Goal: Transaction & Acquisition: Purchase product/service

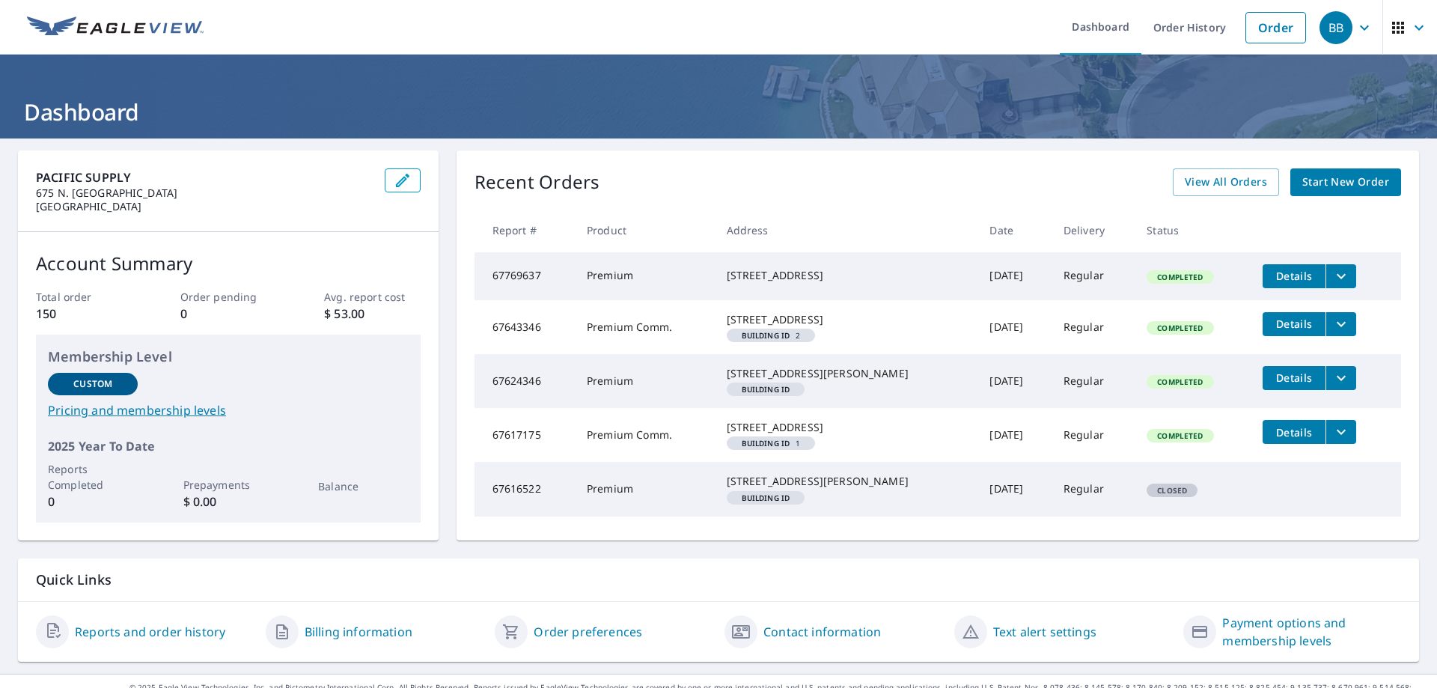
click at [1369, 182] on span "Start New Order" at bounding box center [1345, 182] width 87 height 19
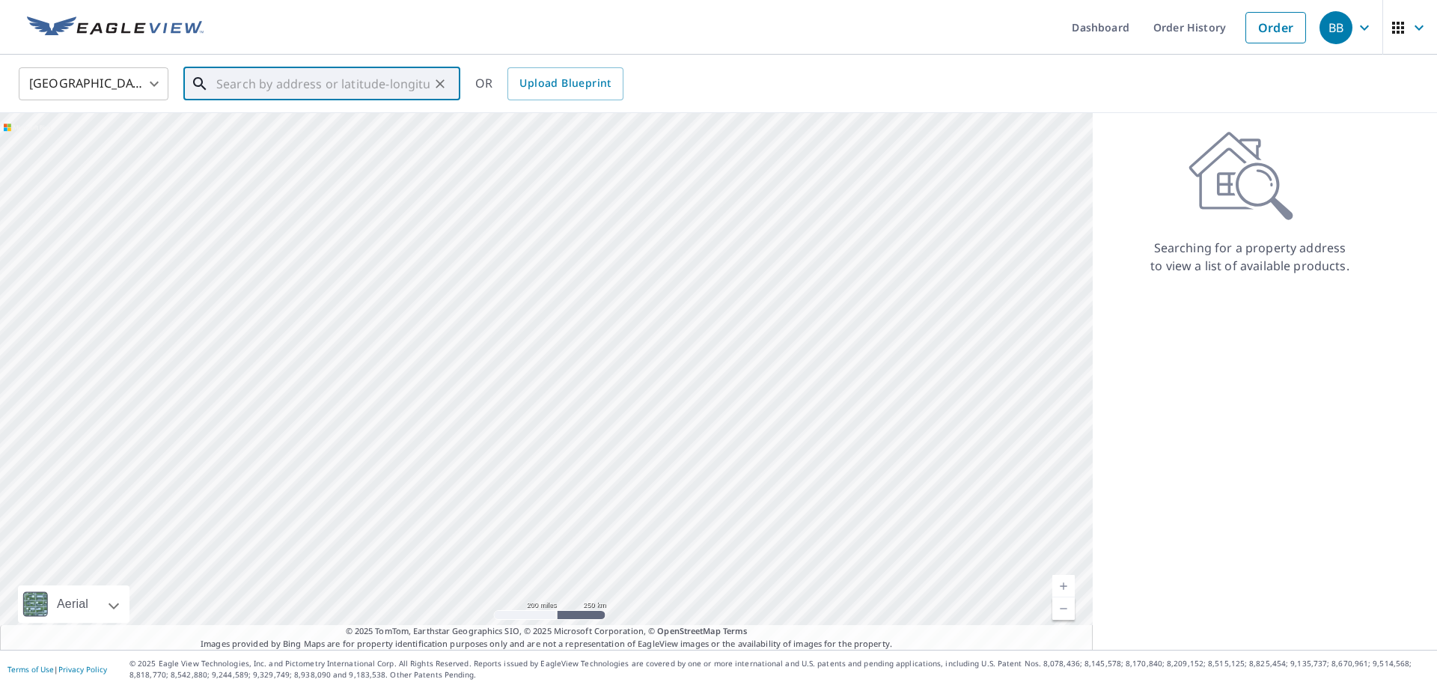
click at [293, 87] on input "text" at bounding box center [322, 84] width 213 height 42
click at [253, 88] on input "text" at bounding box center [322, 84] width 213 height 42
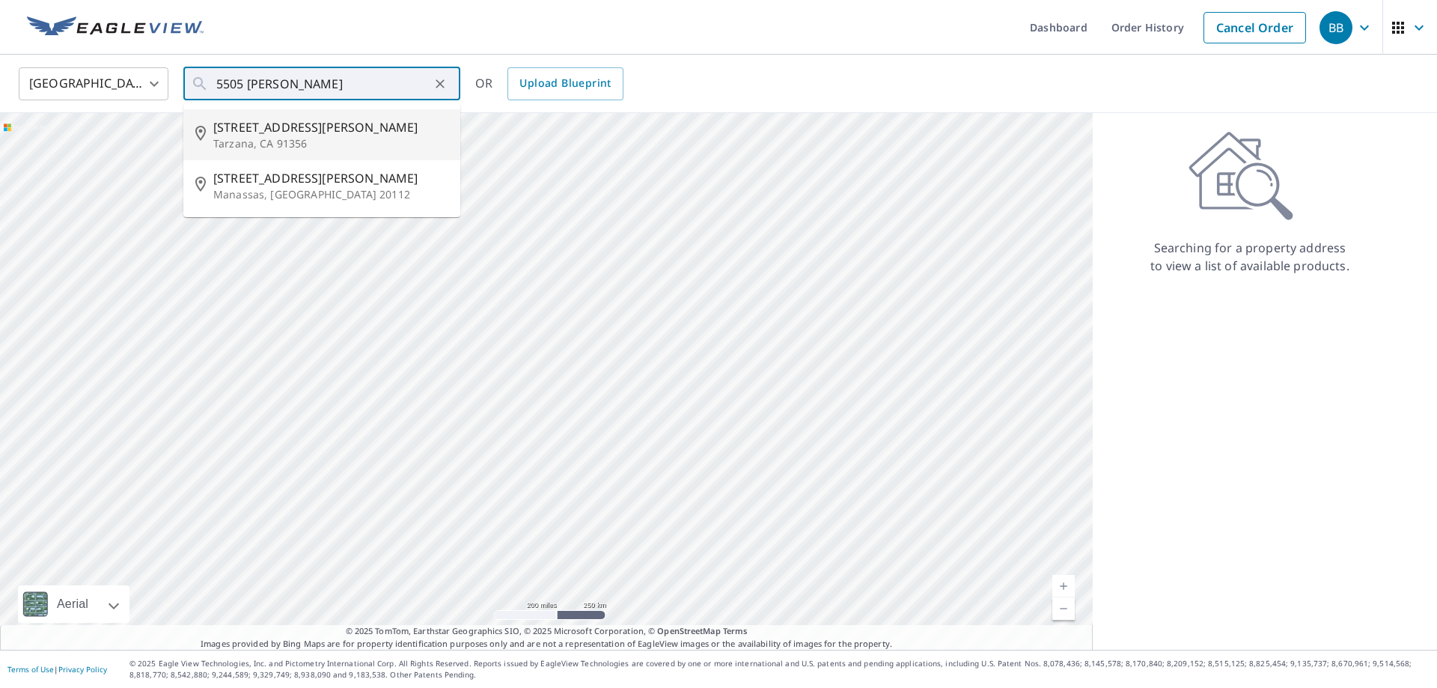
type input "[STREET_ADDRESS][PERSON_NAME]"
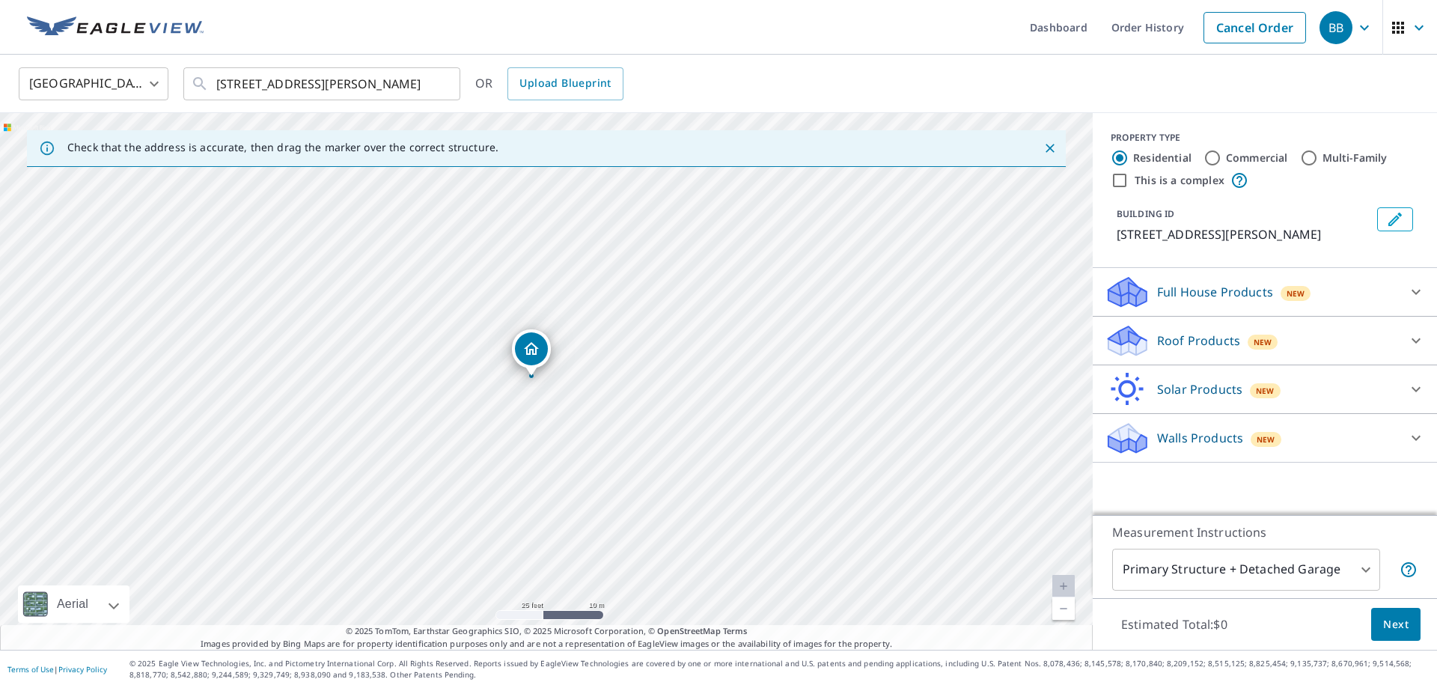
click at [1413, 342] on icon at bounding box center [1416, 340] width 18 height 18
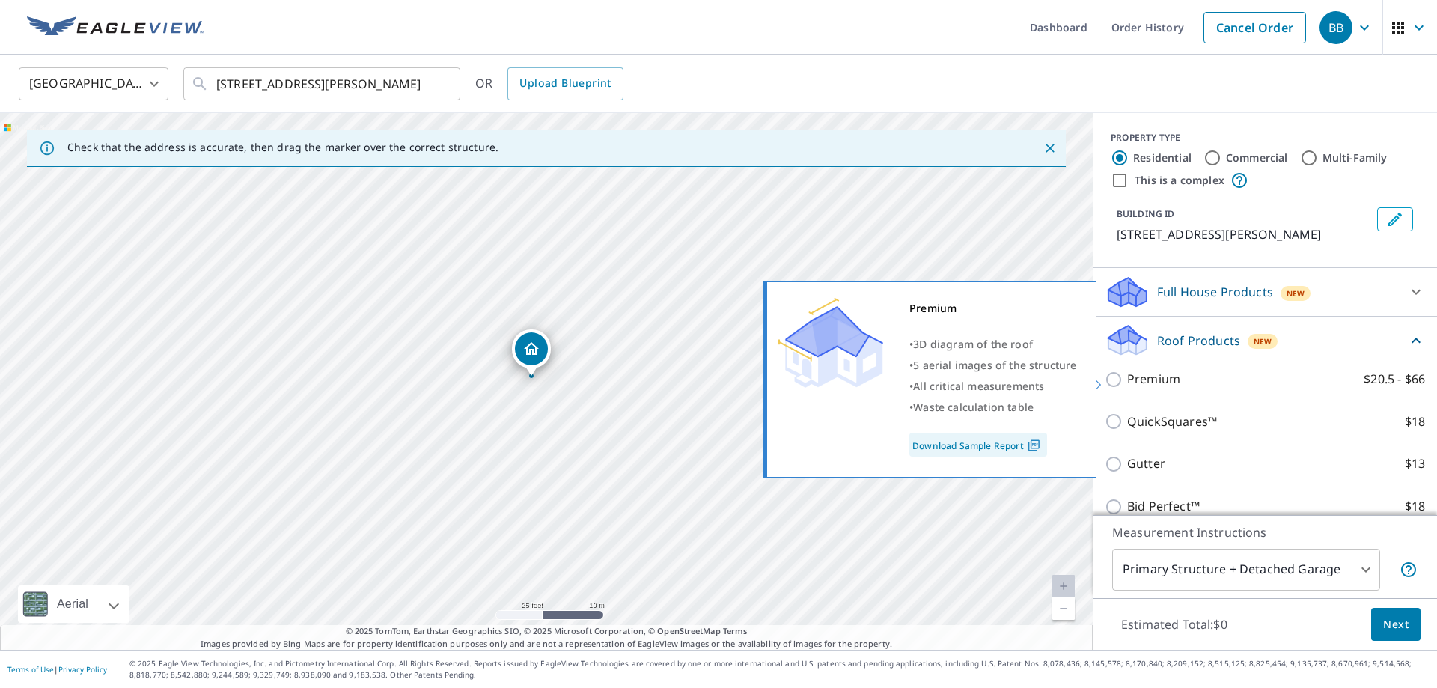
click at [1144, 380] on p "Premium" at bounding box center [1153, 379] width 53 height 19
click at [1127, 380] on input "Premium $20.5 - $66" at bounding box center [1115, 379] width 22 height 18
checkbox input "true"
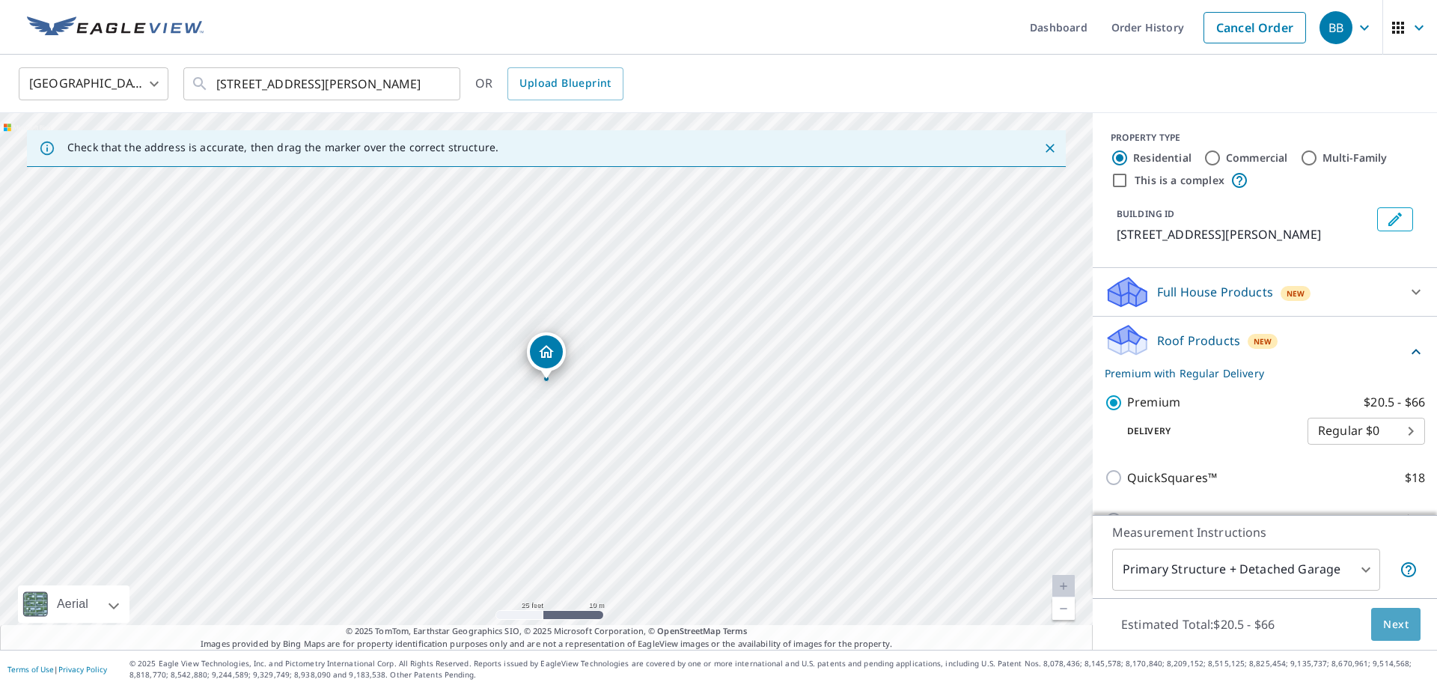
click at [1397, 628] on span "Next" at bounding box center [1395, 624] width 25 height 19
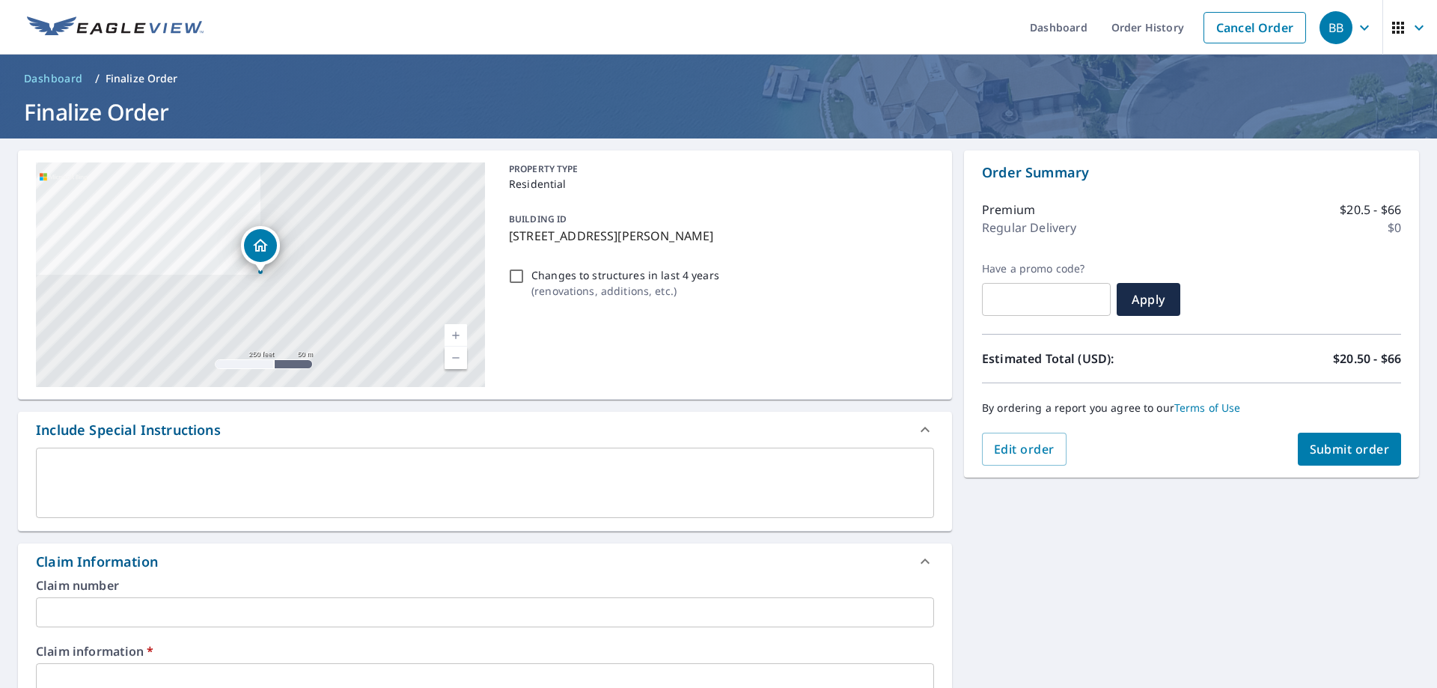
scroll to position [296, 0]
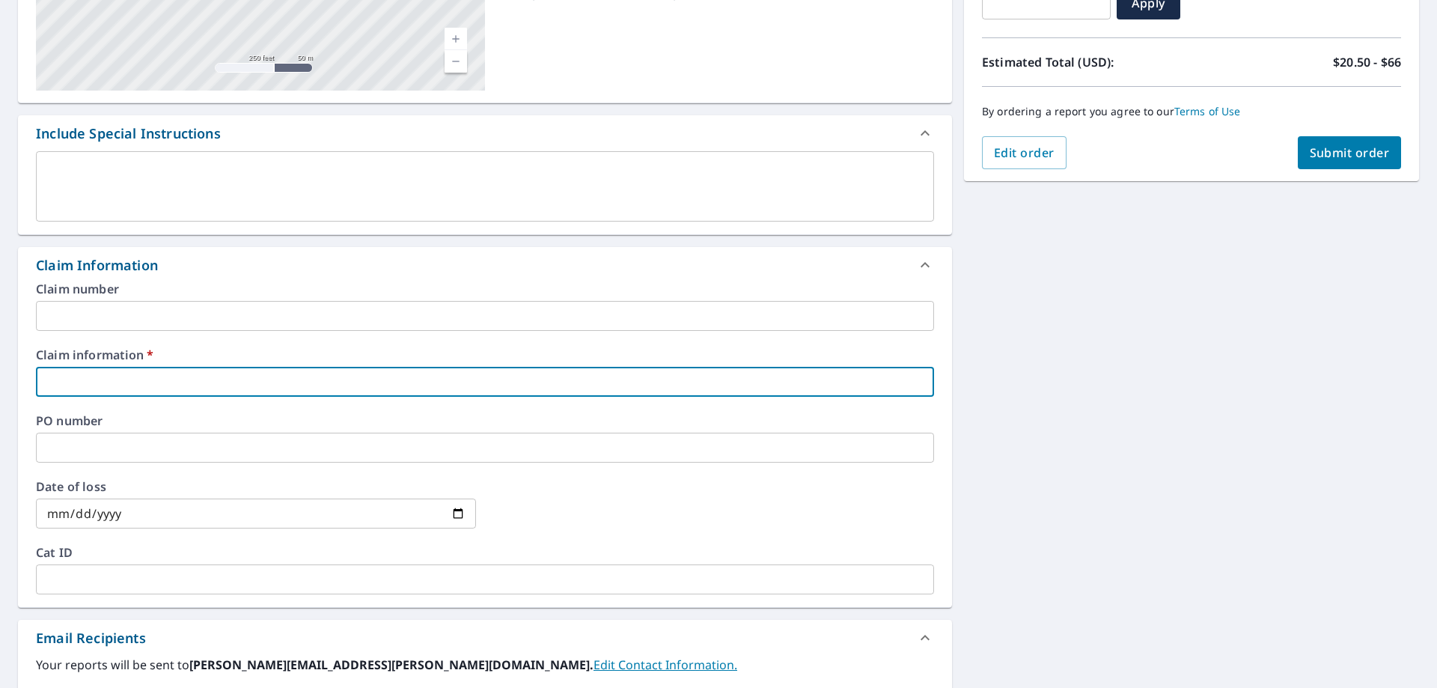
click at [186, 382] on input "text" at bounding box center [485, 382] width 898 height 30
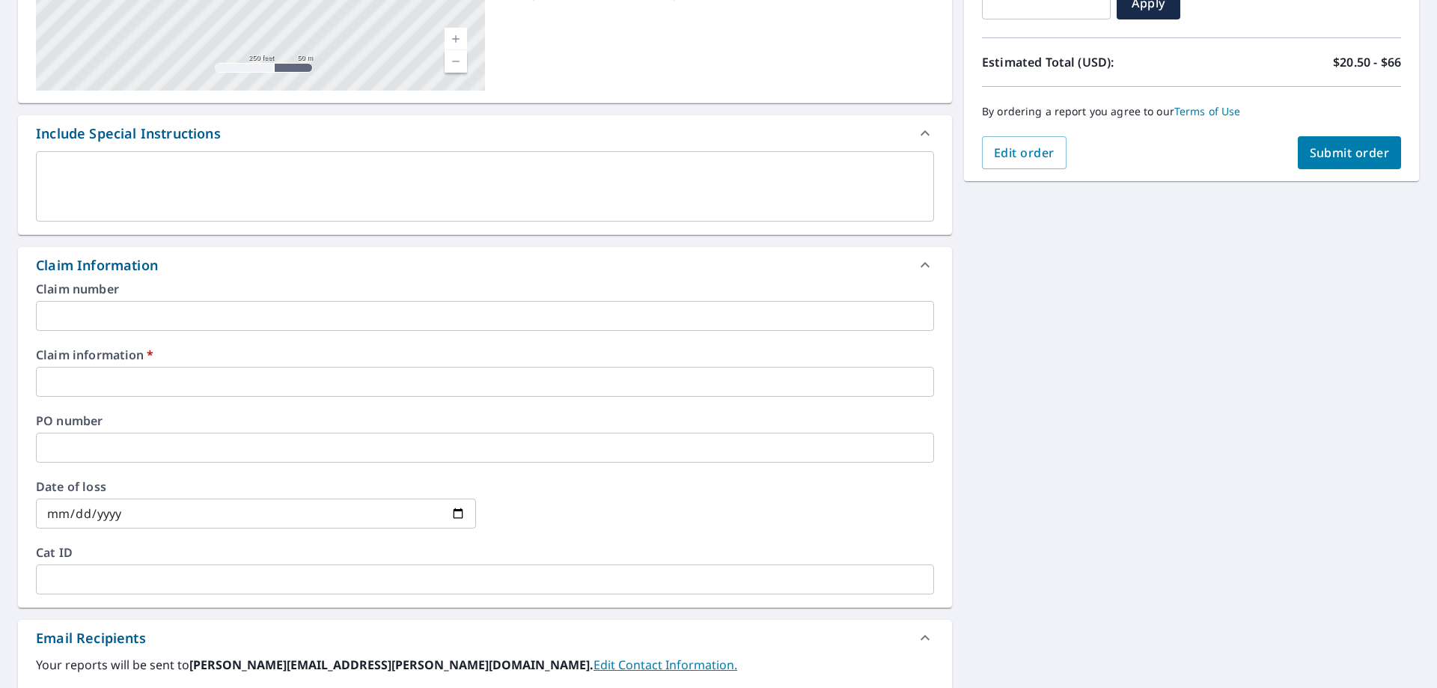
click at [451, 380] on input "text" at bounding box center [485, 382] width 898 height 30
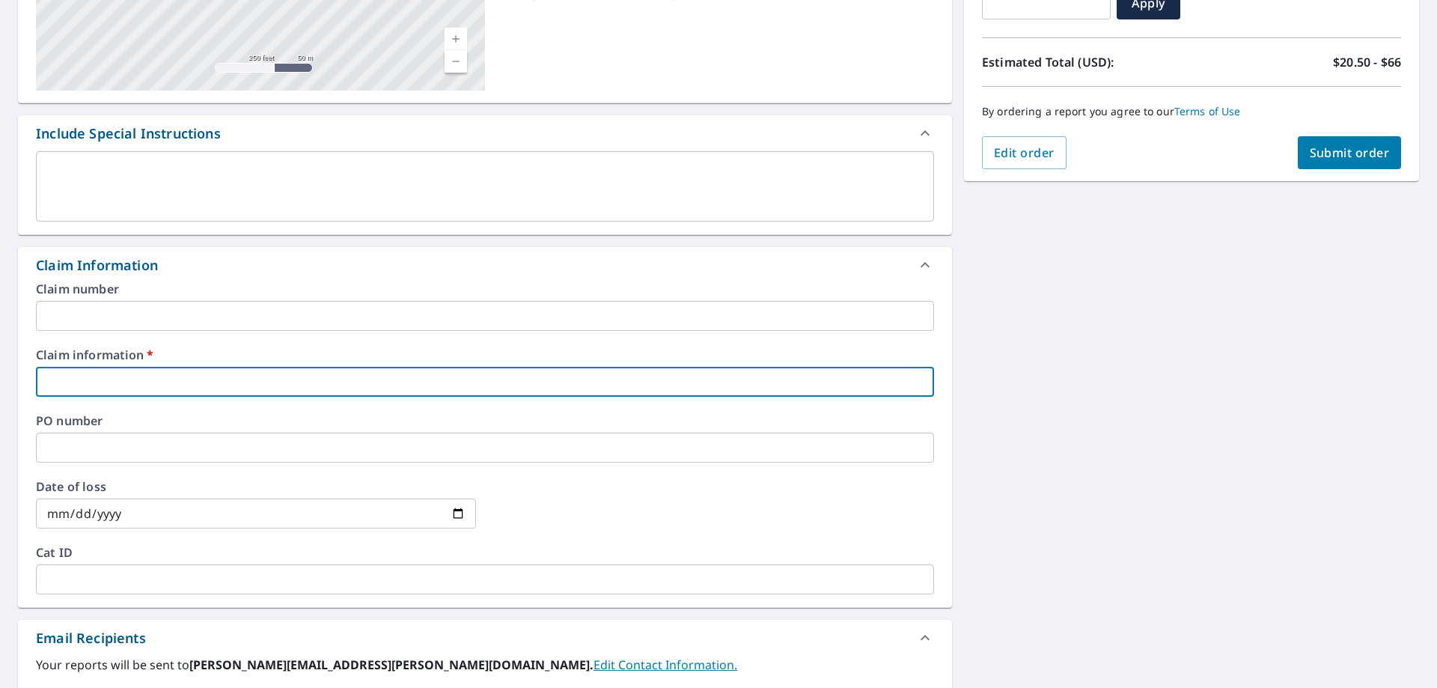
type input "t"
checkbox input "true"
type input "tf"
checkbox input "true"
type input "tf8"
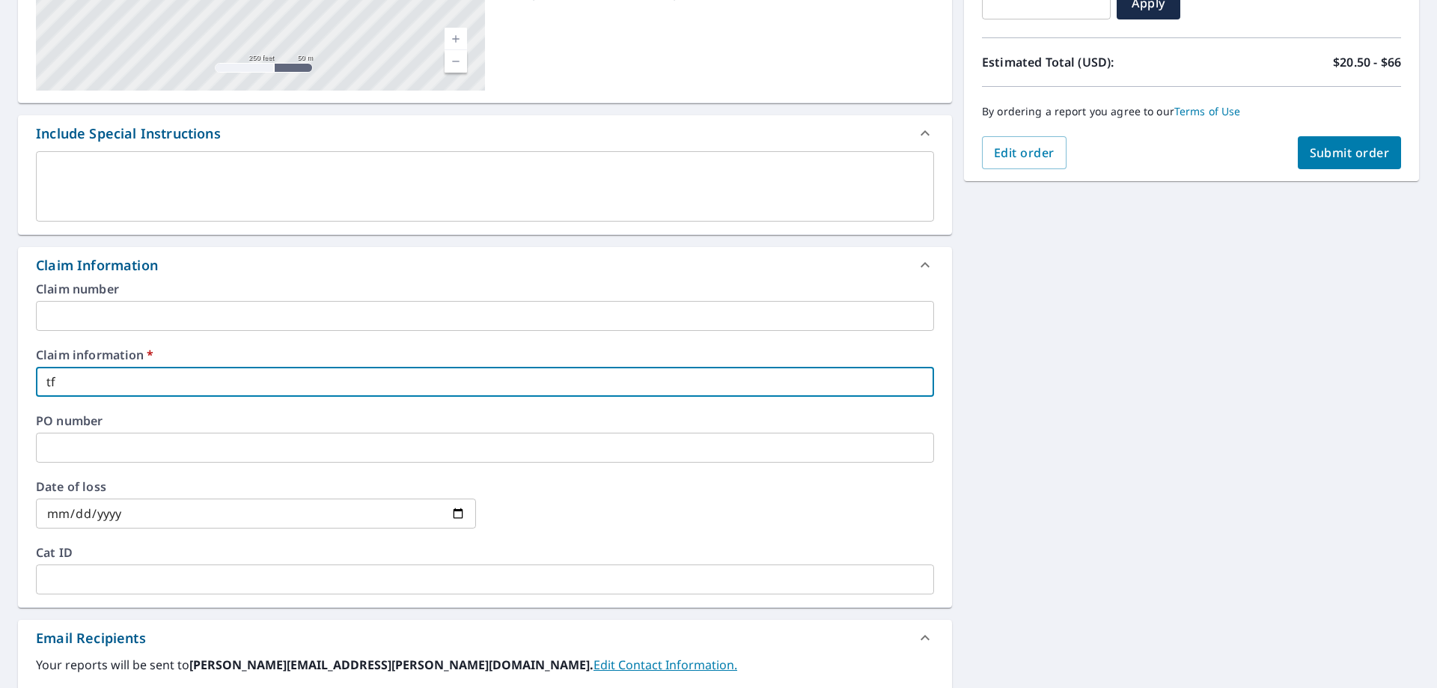
checkbox input "true"
type input "tf89"
checkbox input "true"
type input "tf897"
checkbox input "true"
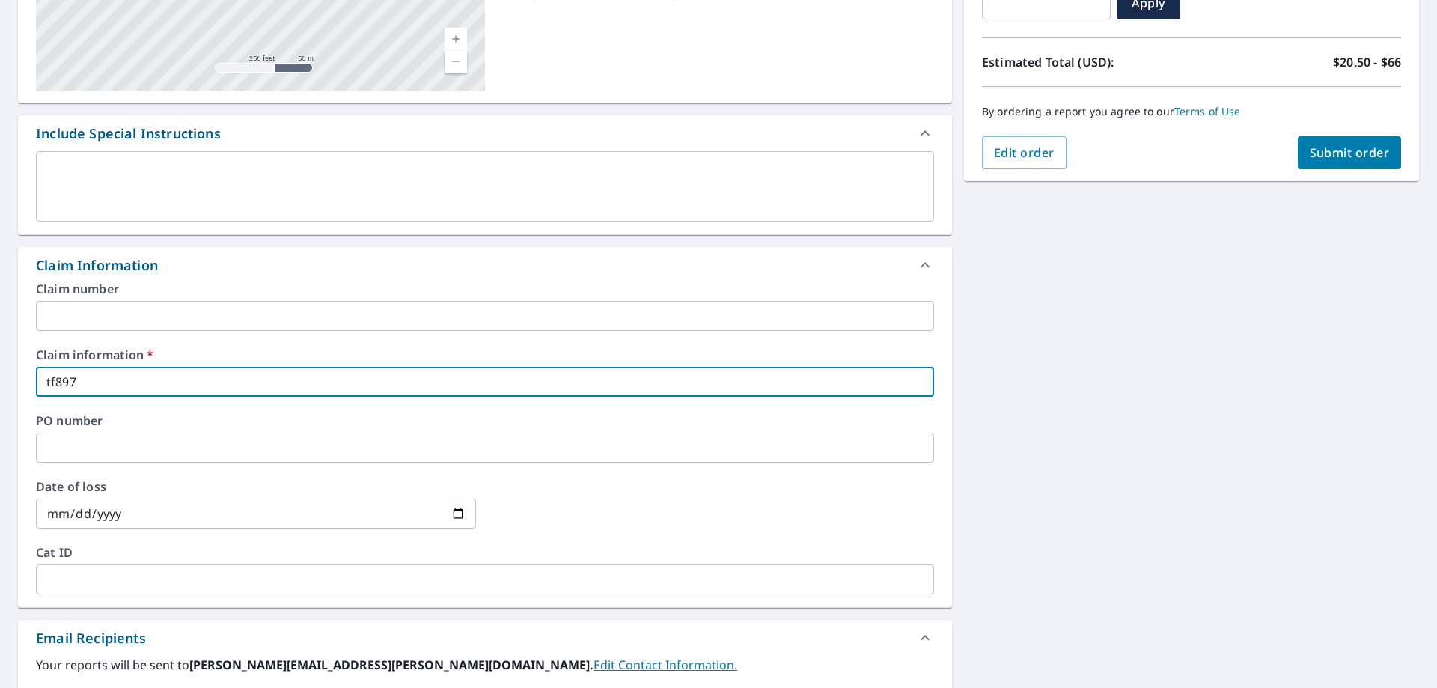
type input "tf8977"
checkbox input "true"
type input "tf897"
checkbox input "true"
type input "tf89"
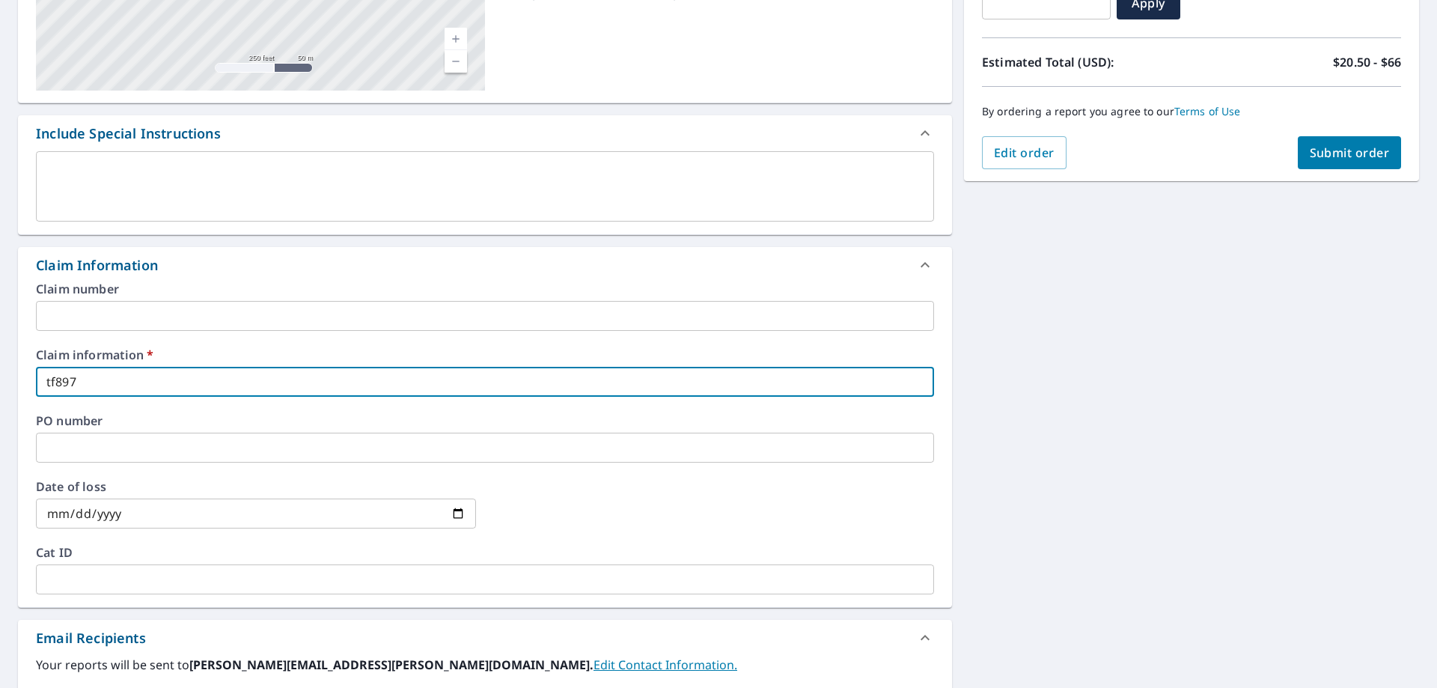
checkbox input "true"
type input "tf8"
checkbox input "true"
type input "tf"
checkbox input "true"
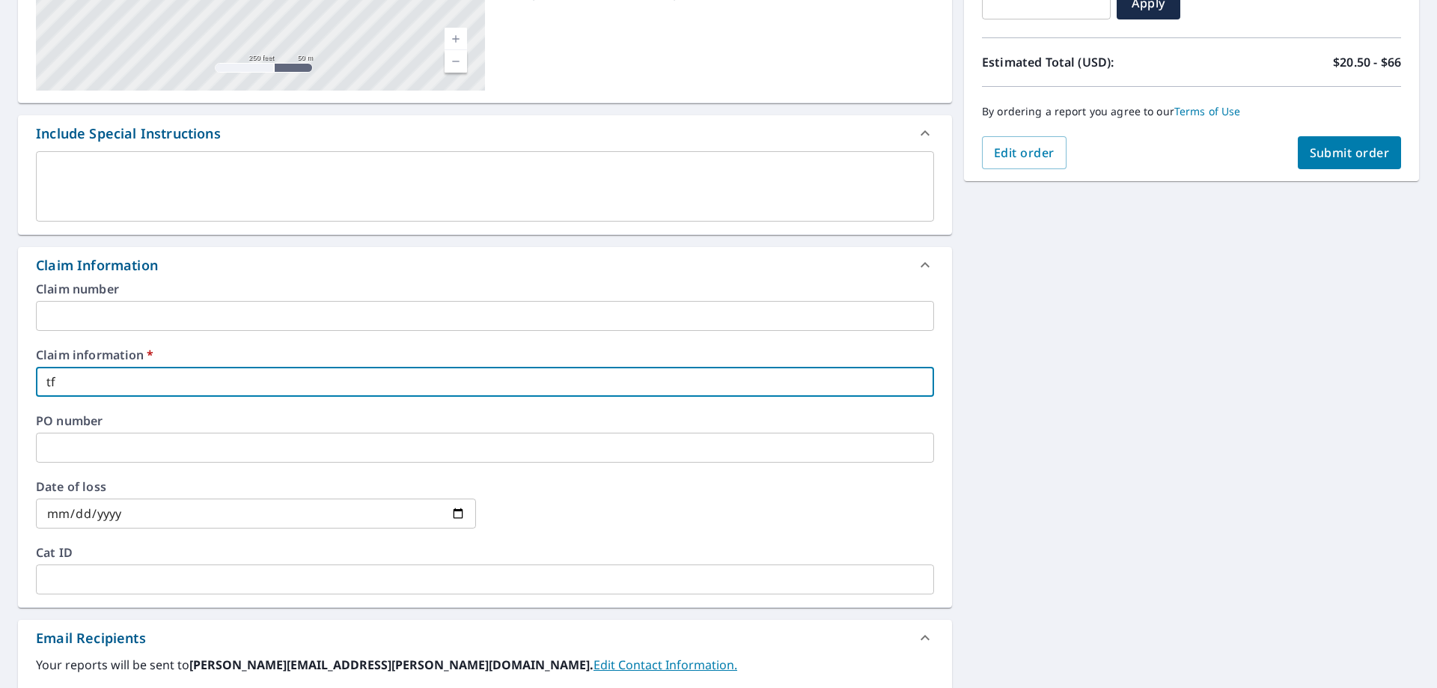
type input "t"
checkbox input "true"
type input "T"
checkbox input "true"
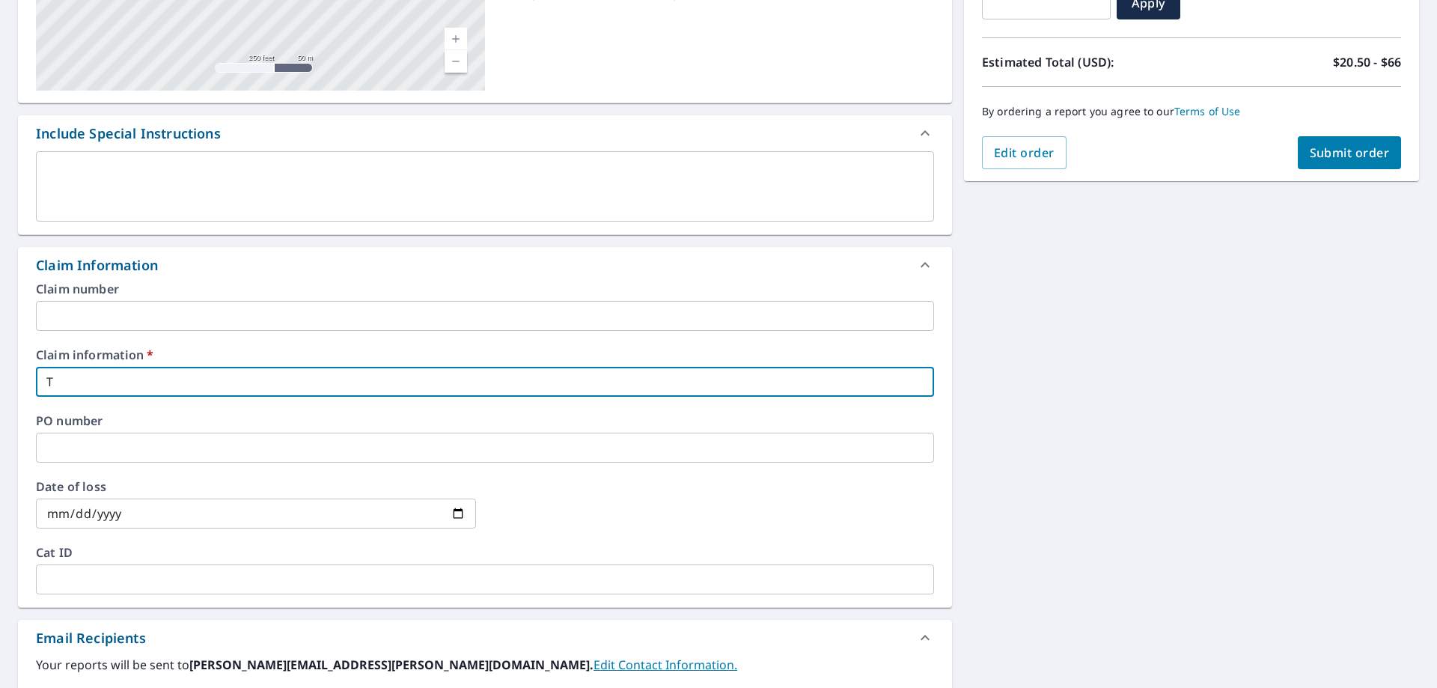
type input "TF"
checkbox input "true"
type input "TF8"
checkbox input "true"
type input "TF89"
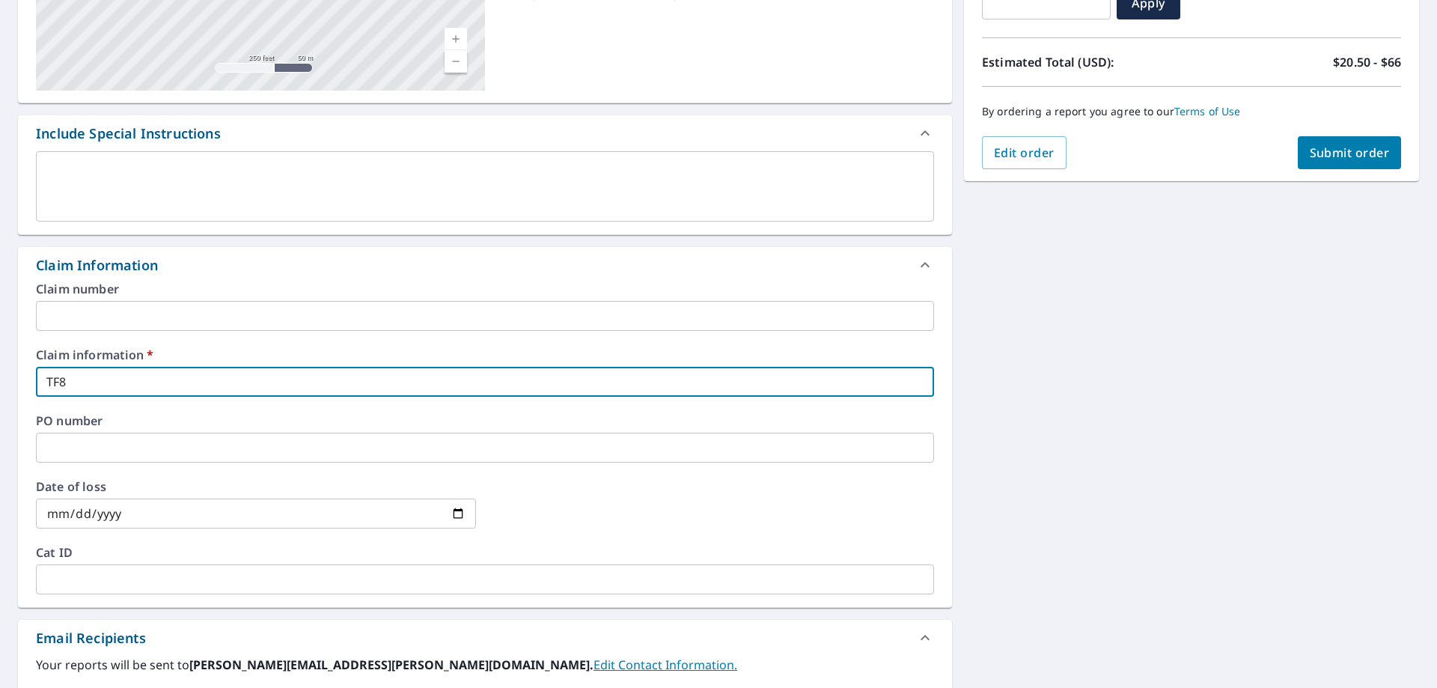
checkbox input "true"
type input "TF897"
checkbox input "true"
type input "TF8977"
checkbox input "true"
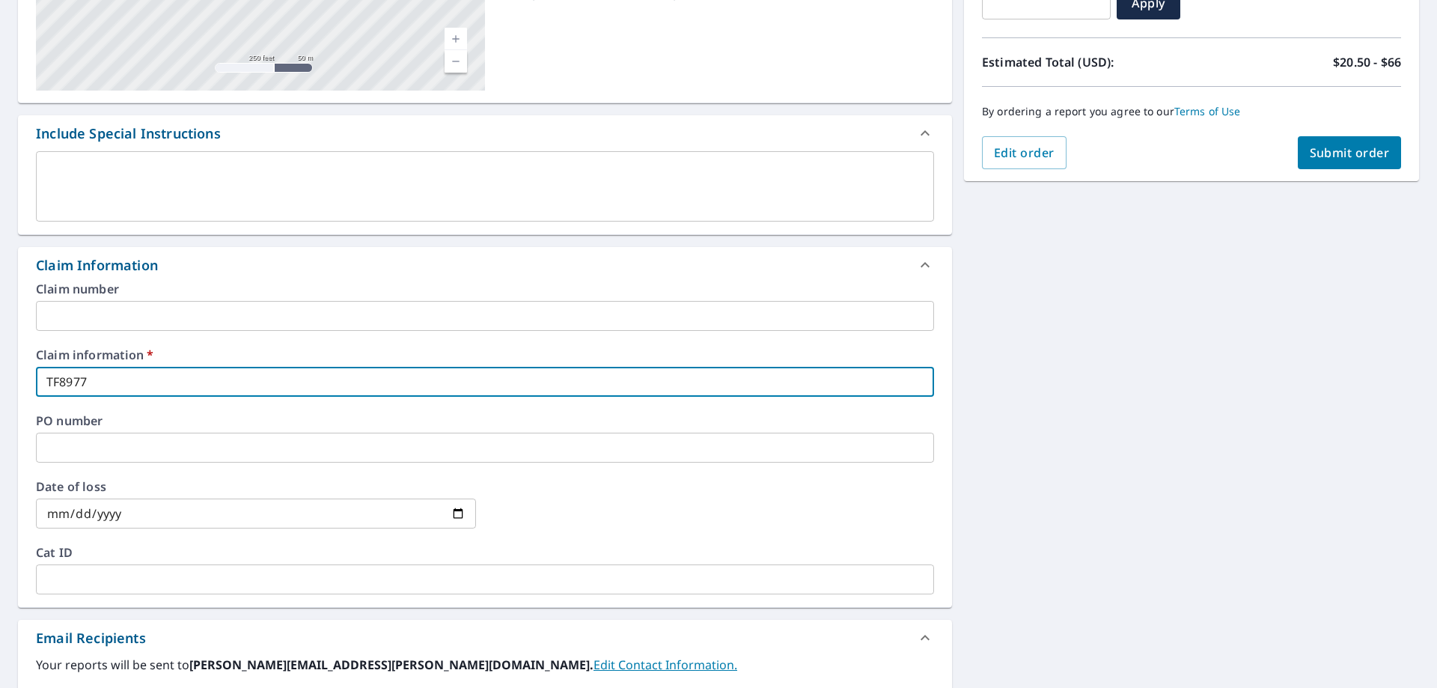
type input "TF89772"
checkbox input "true"
type input "TF89772"
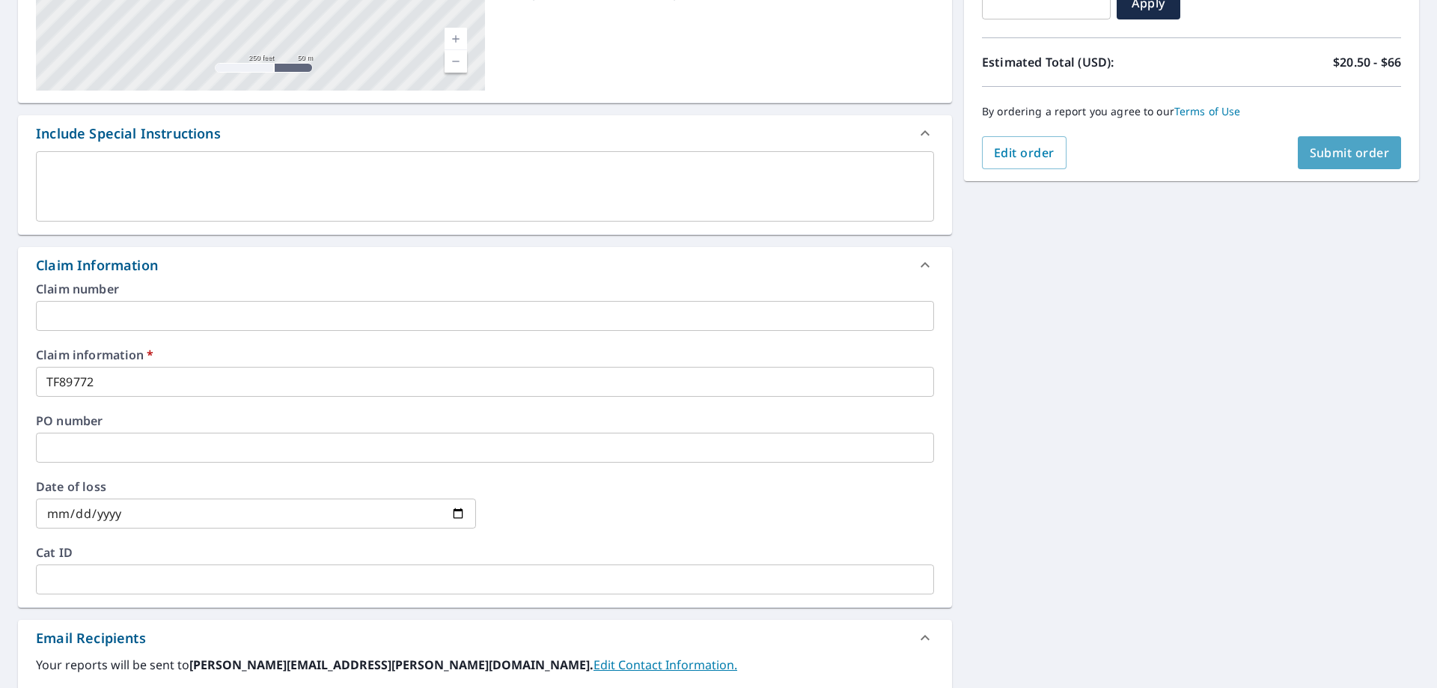
click at [1345, 151] on span "Submit order" at bounding box center [1350, 152] width 80 height 16
checkbox input "true"
